Goal: Task Accomplishment & Management: Use online tool/utility

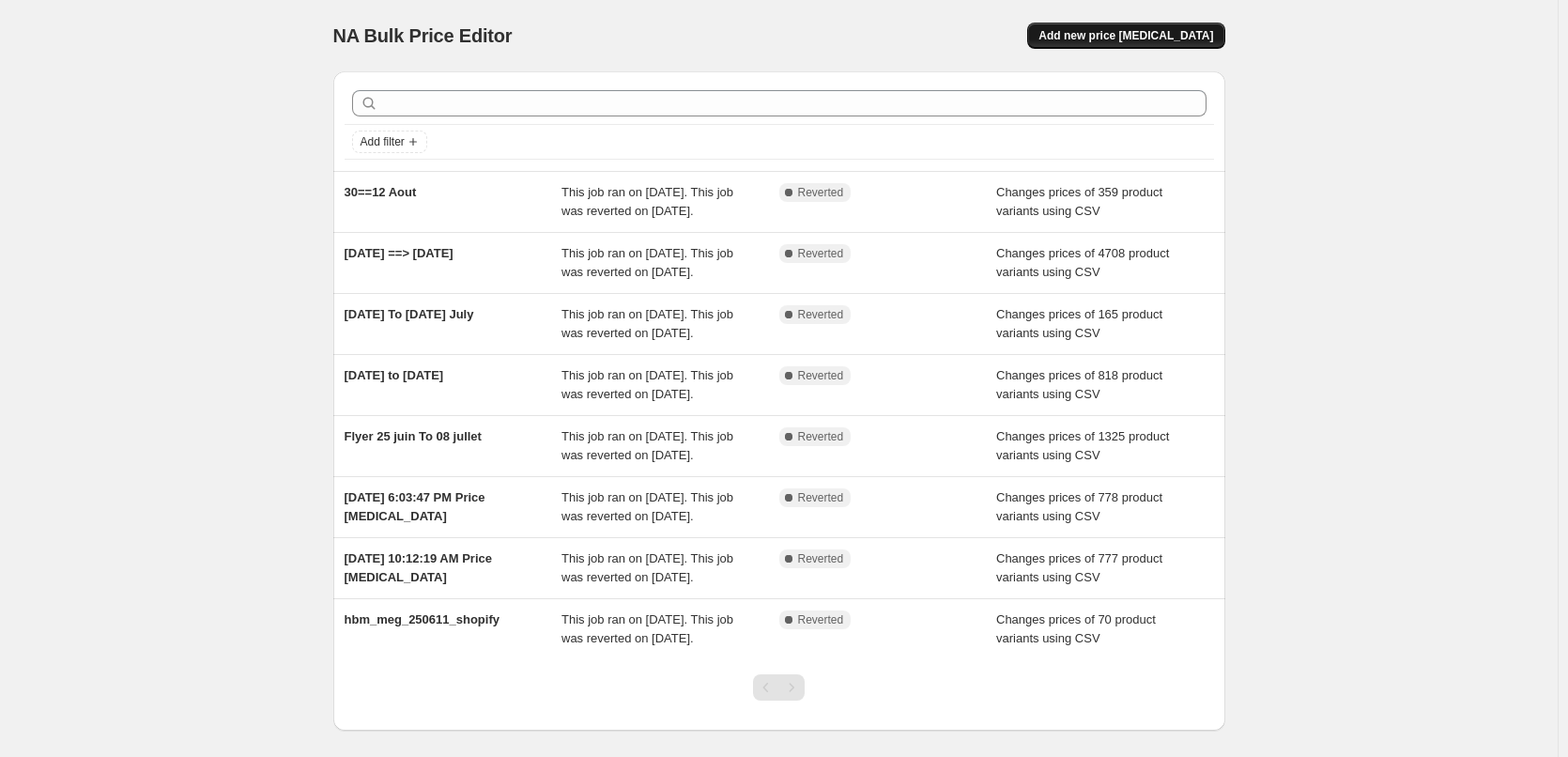
click at [1115, 41] on span "Add new price [MEDICAL_DATA]" at bounding box center [1126, 35] width 174 height 15
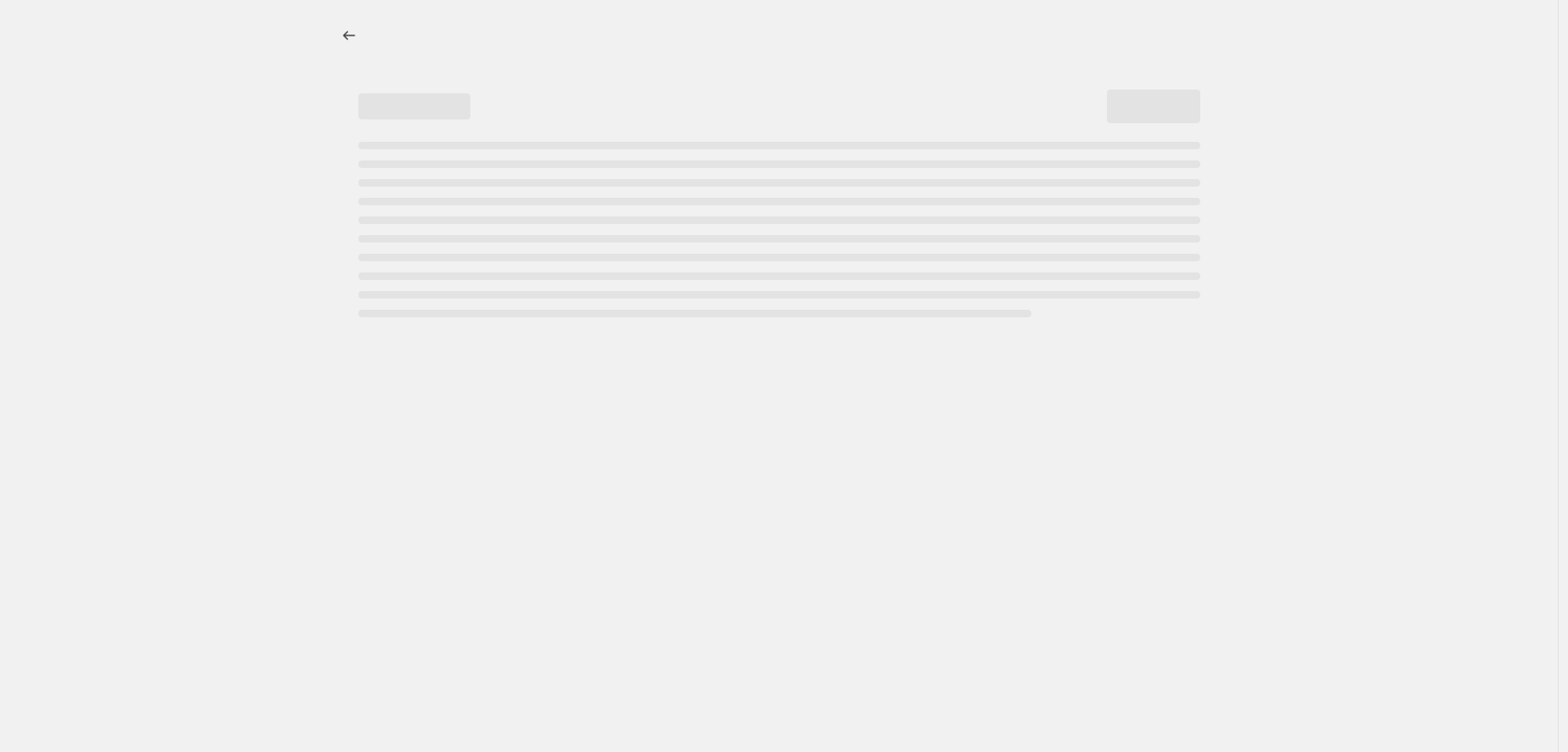
select select "percentage"
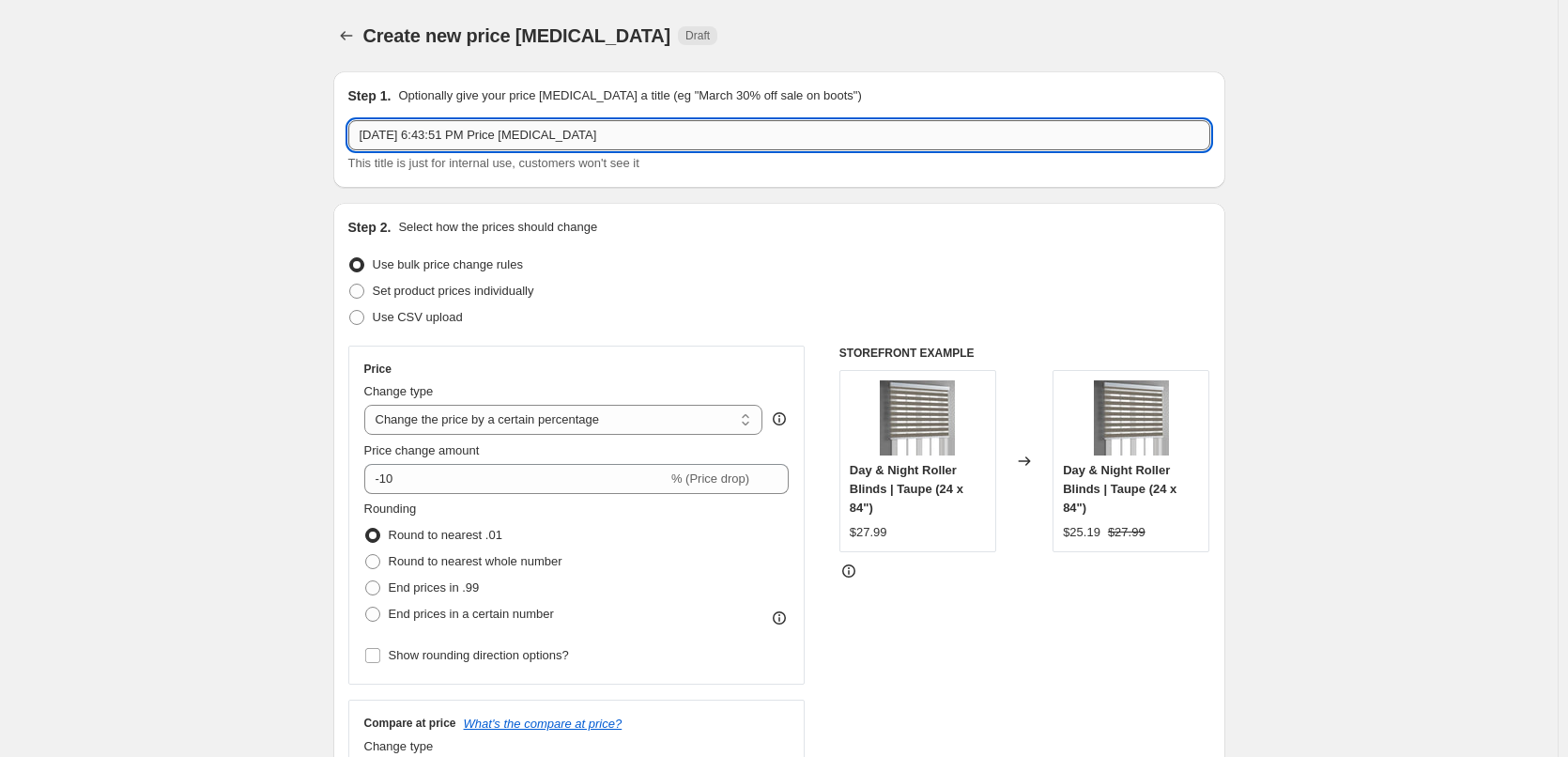
click at [623, 140] on input "[DATE] 6:43:51 PM Price [MEDICAL_DATA]" at bounding box center [780, 135] width 862 height 30
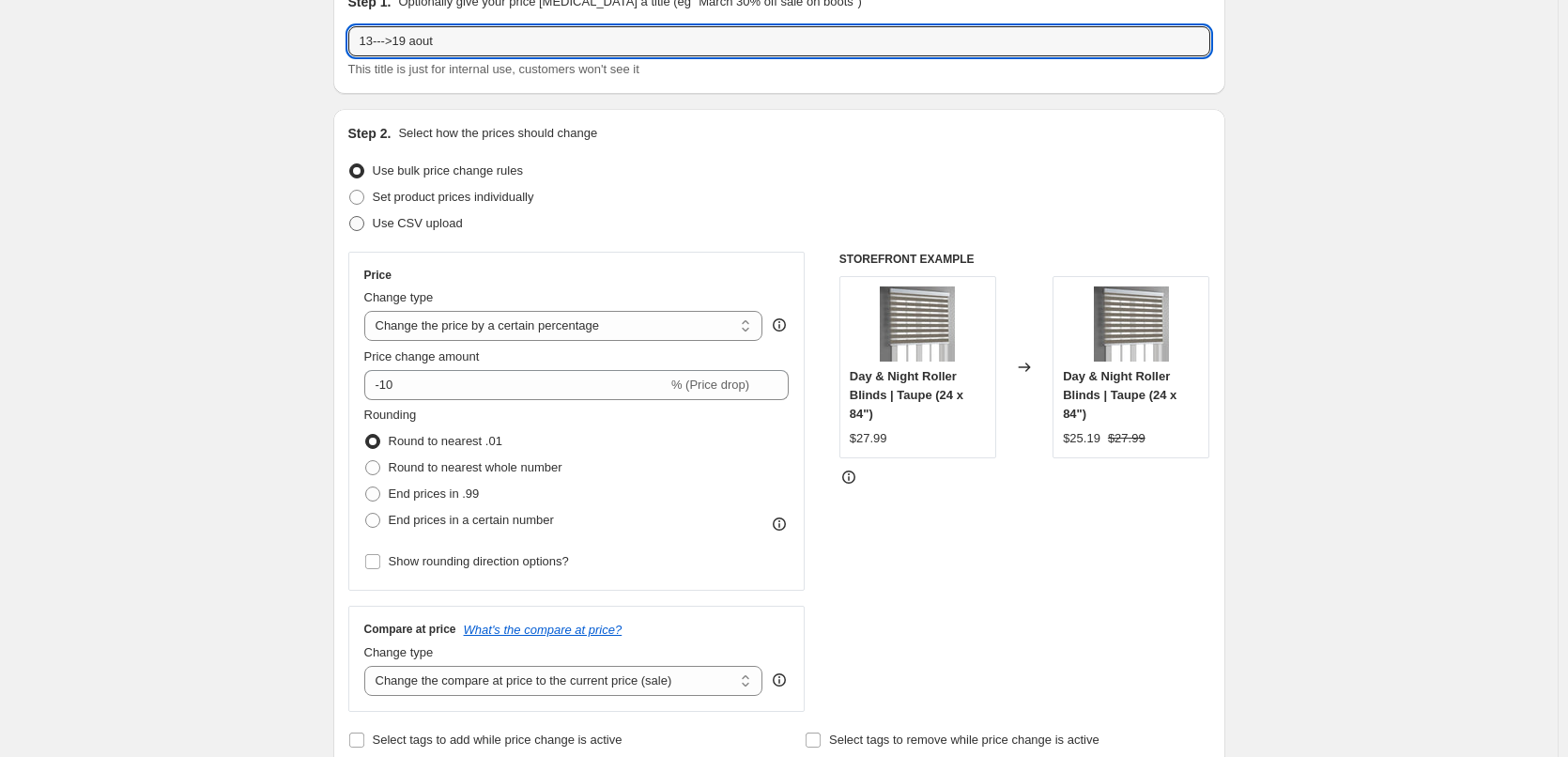
type input "13--->19 aout"
click at [363, 220] on span at bounding box center [356, 223] width 15 height 15
click at [350, 217] on input "Use CSV upload" at bounding box center [349, 216] width 1 height 1
radio input "true"
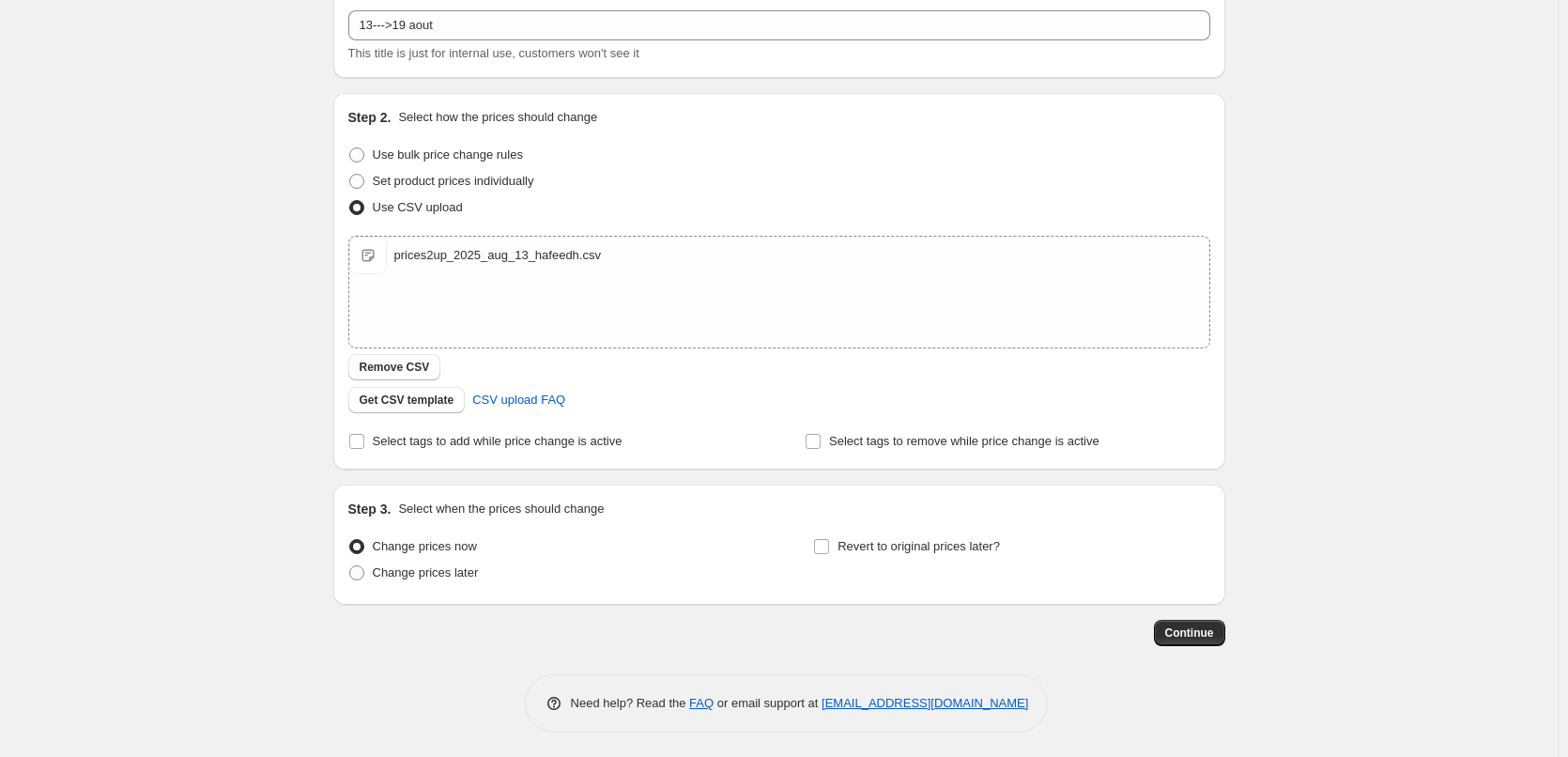
scroll to position [114, 0]
click at [824, 546] on input "Revert to original prices later?" at bounding box center [821, 542] width 15 height 15
checkbox input "true"
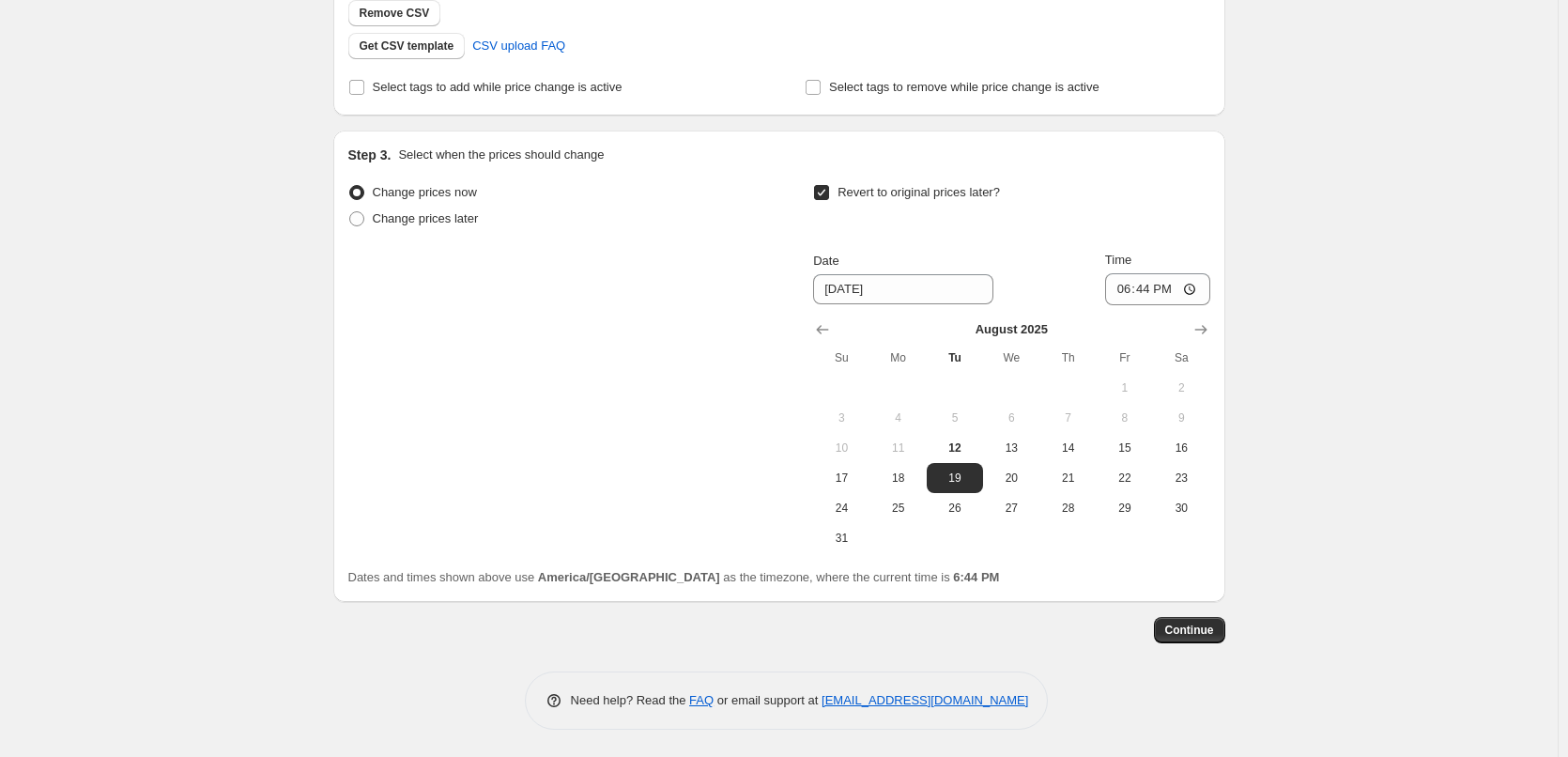
scroll to position [465, 0]
click at [1168, 621] on button "Continue" at bounding box center [1190, 630] width 72 height 26
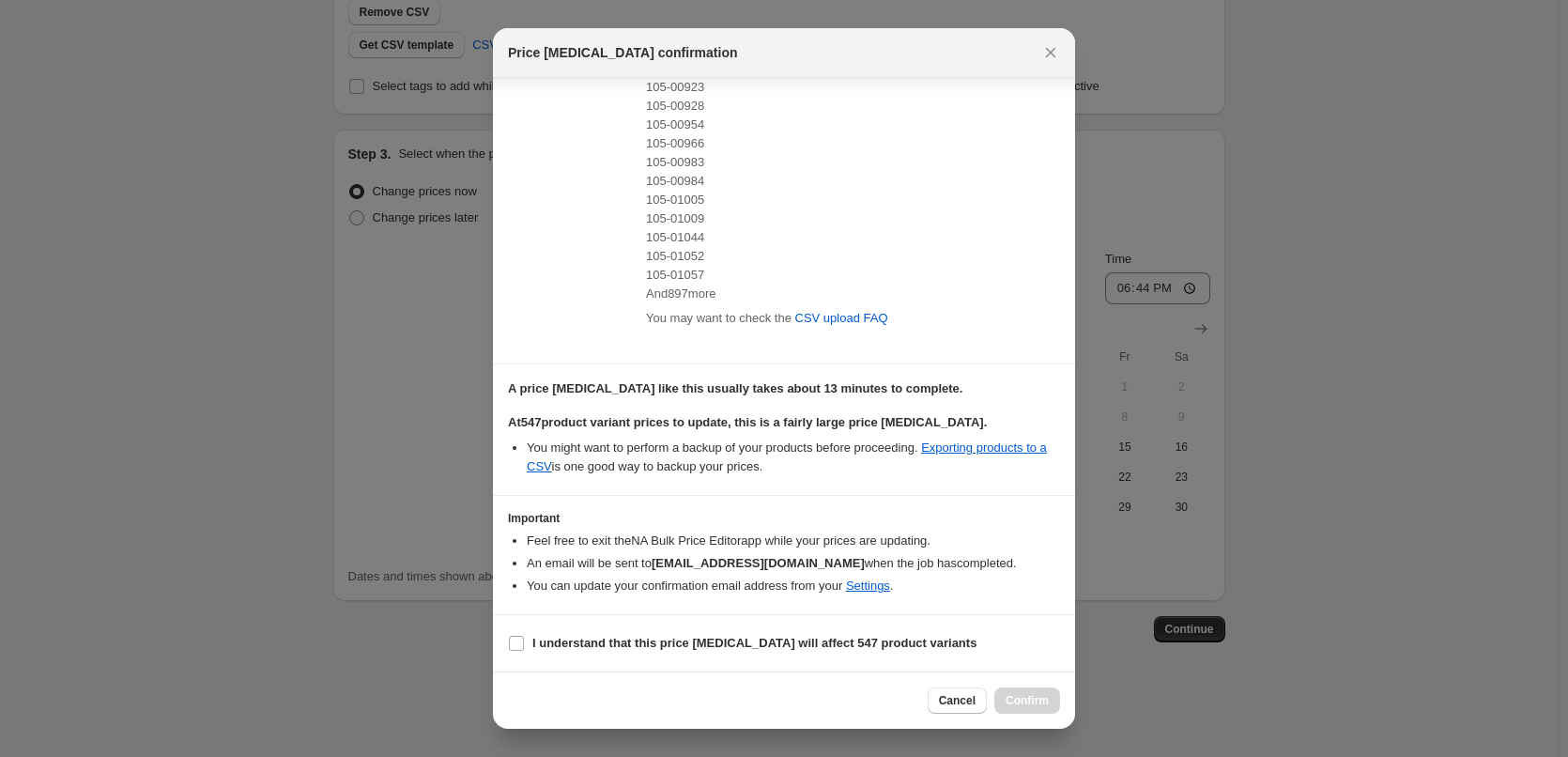
scroll to position [305, 0]
click at [509, 646] on input "I understand that this price [MEDICAL_DATA] will affect 547 product variants" at bounding box center [515, 643] width 15 height 15
checkbox input "true"
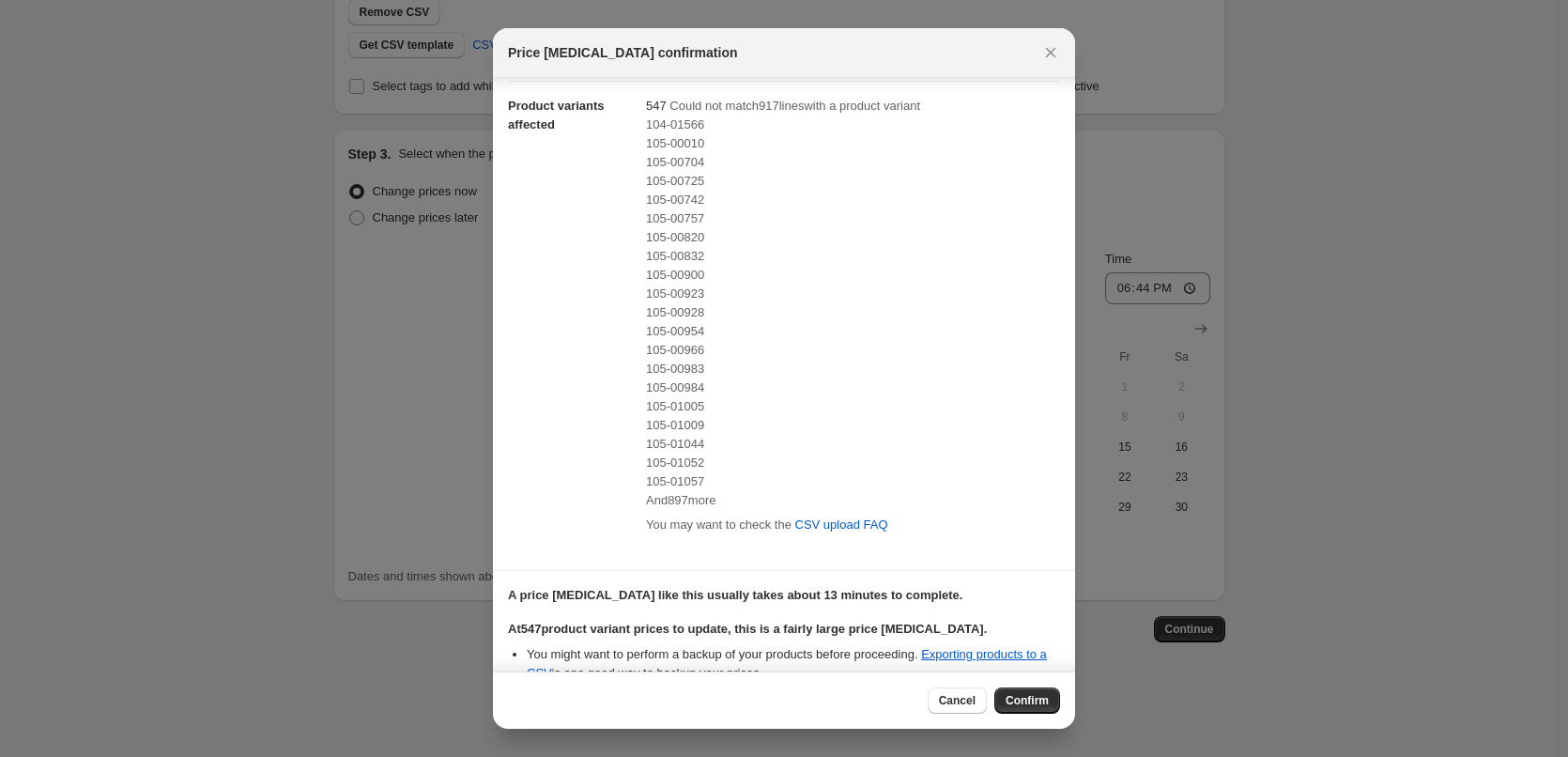
scroll to position [0, 0]
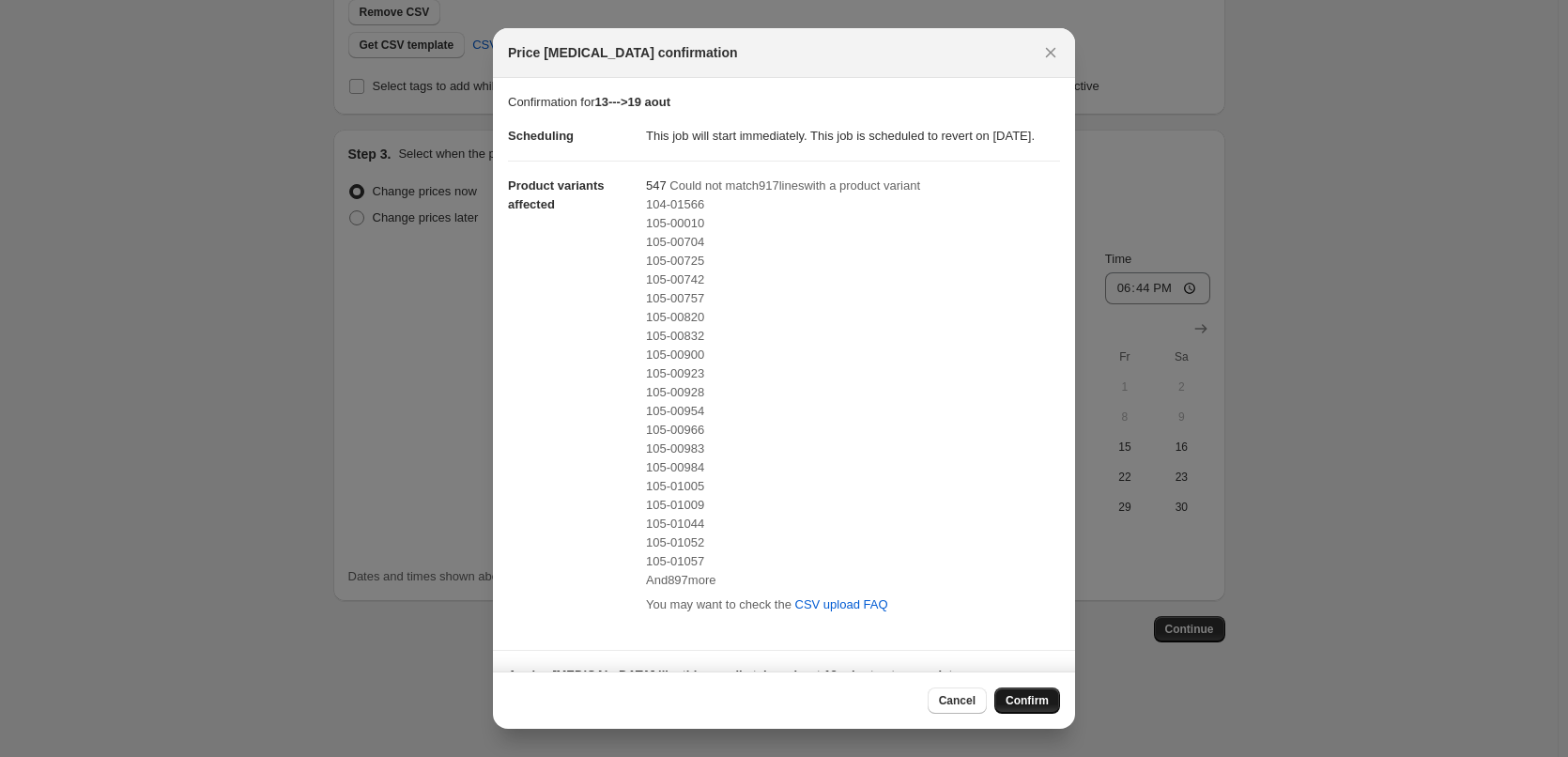
click at [1025, 700] on span "Confirm" at bounding box center [1027, 700] width 43 height 15
